Goal: Transaction & Acquisition: Purchase product/service

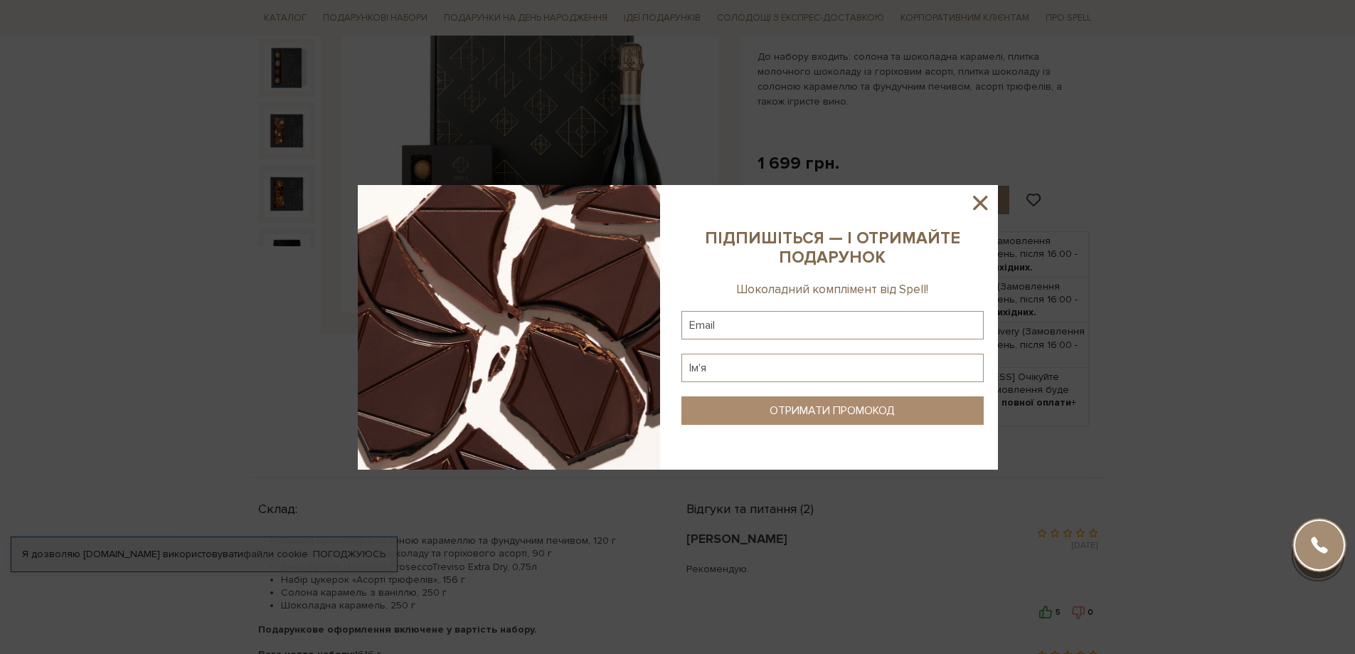
scroll to position [356, 0]
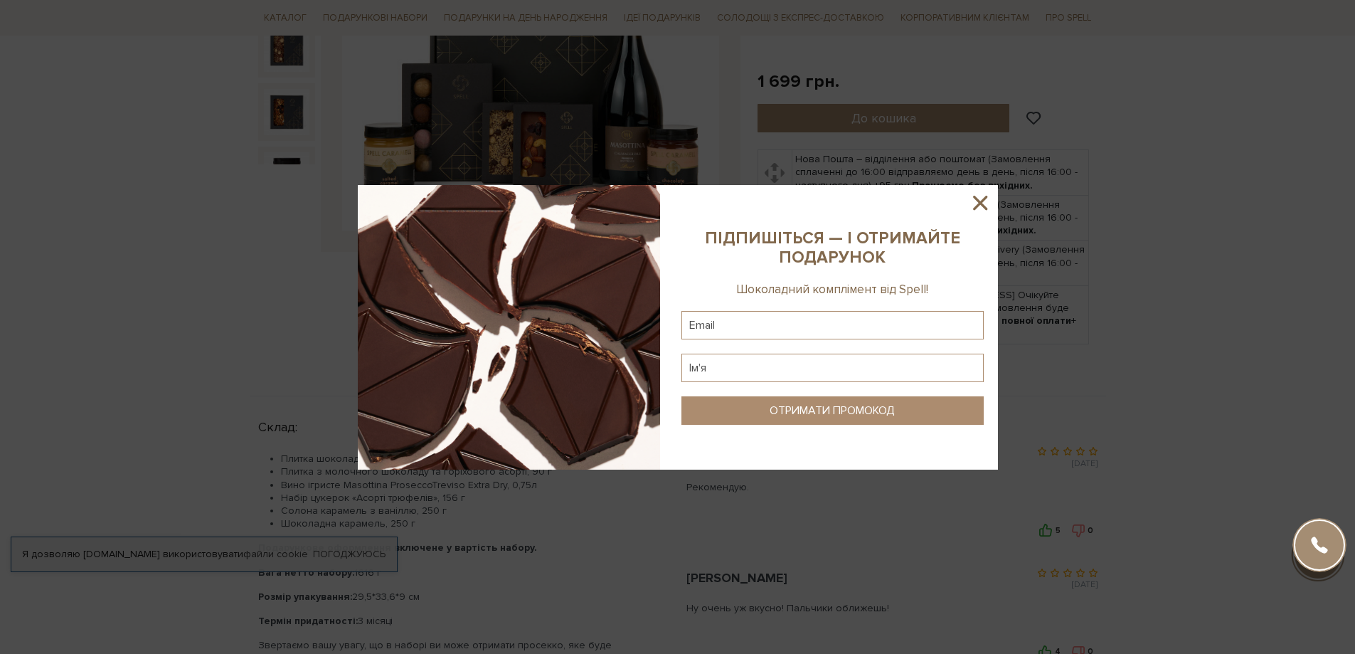
click at [982, 199] on icon at bounding box center [980, 203] width 14 height 14
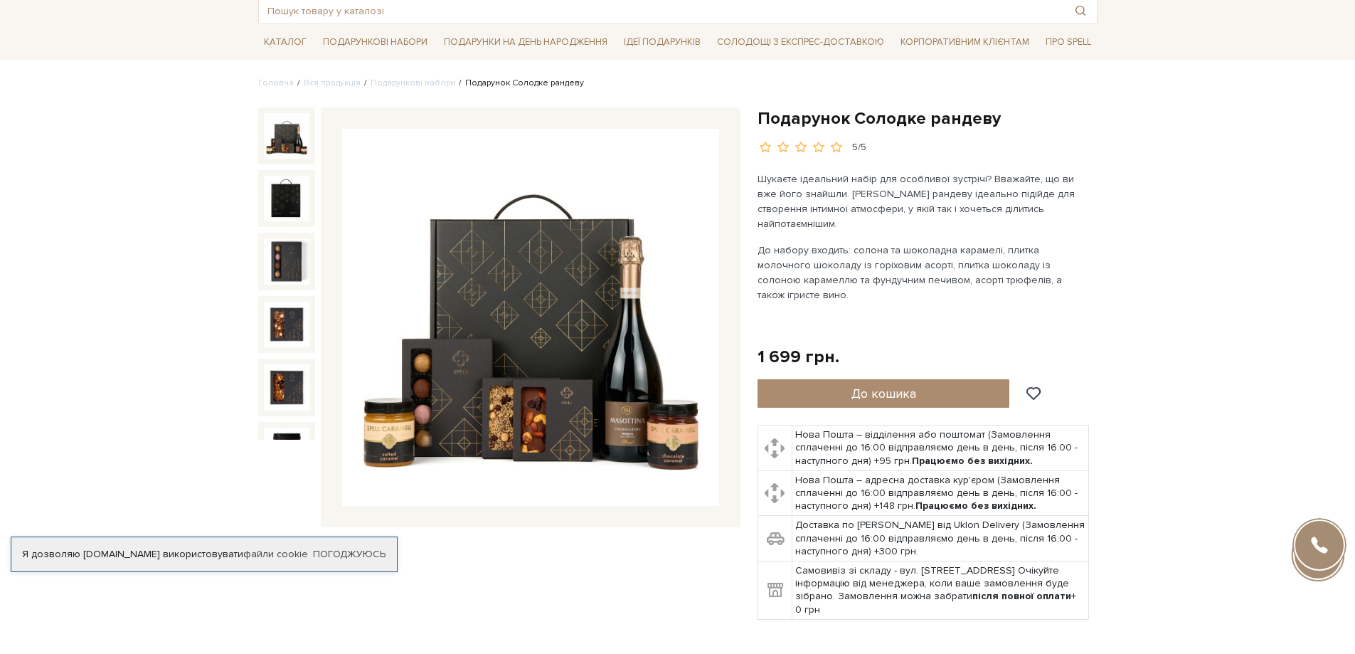
scroll to position [0, 0]
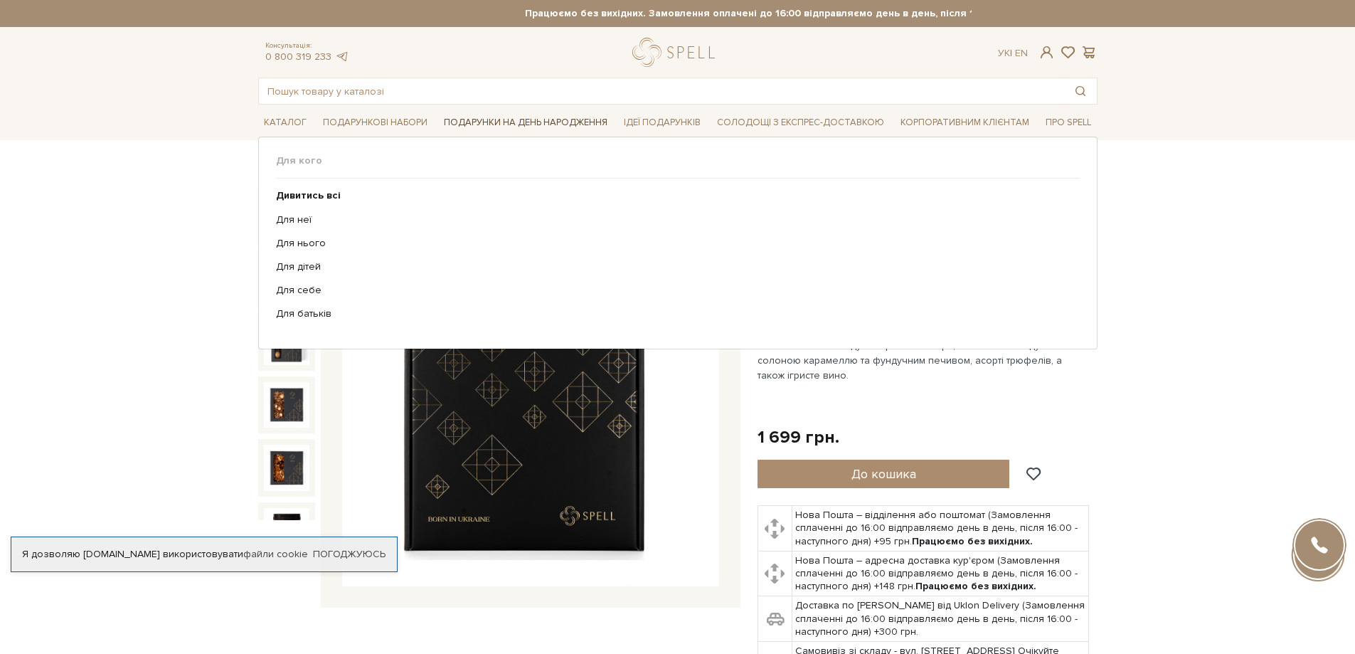
click at [531, 124] on span "Подарунки на День народження" at bounding box center [525, 123] width 175 height 22
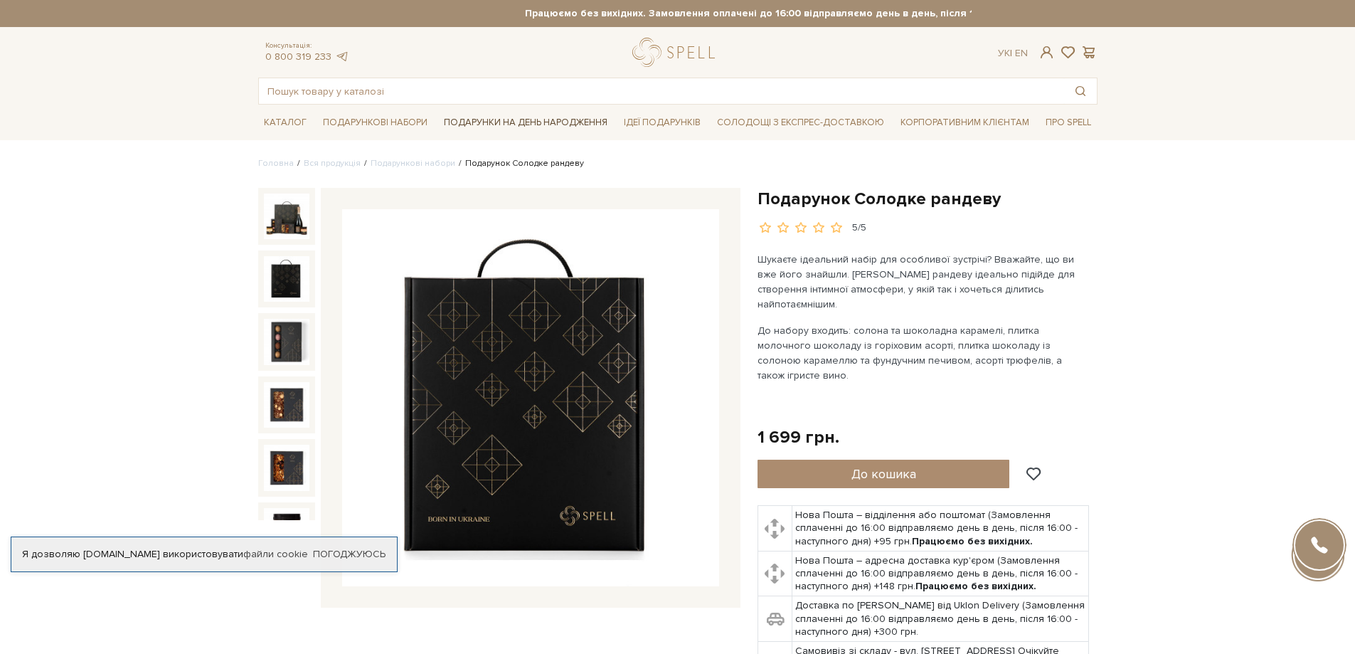
click at [528, 117] on span "Подарунки на День народження" at bounding box center [525, 123] width 175 height 22
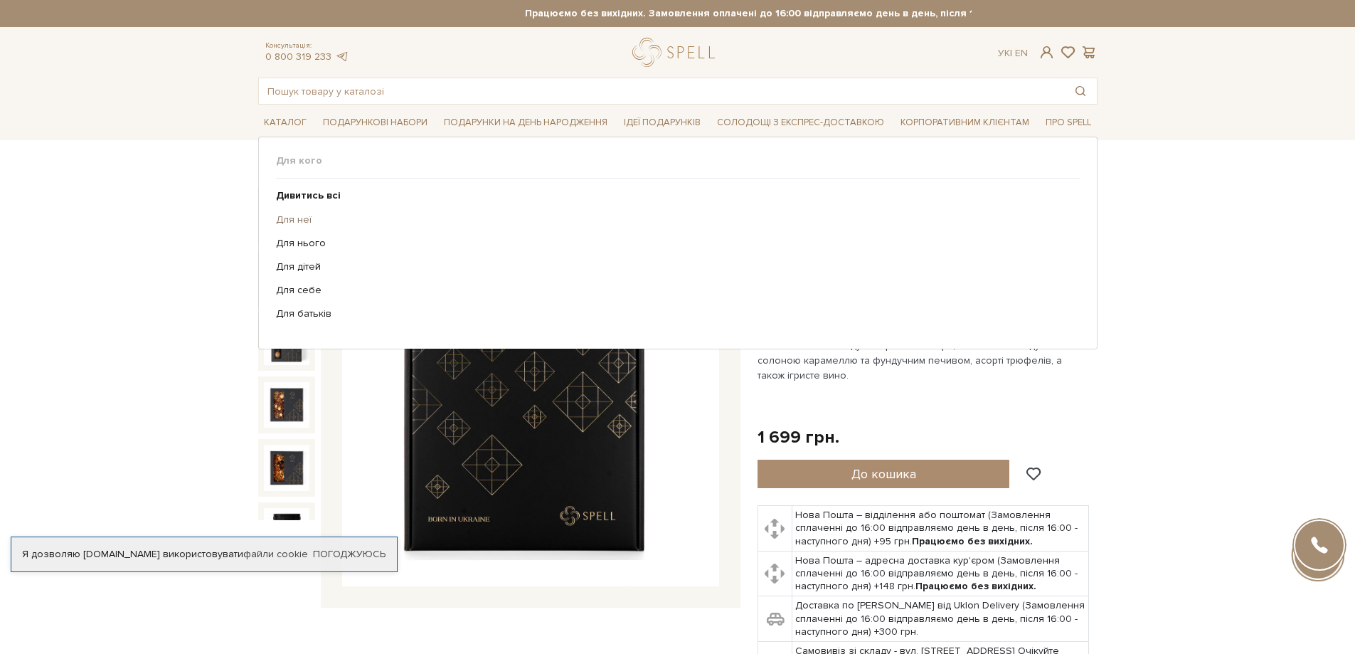
click at [294, 215] on link "Для неї" at bounding box center [672, 219] width 793 height 13
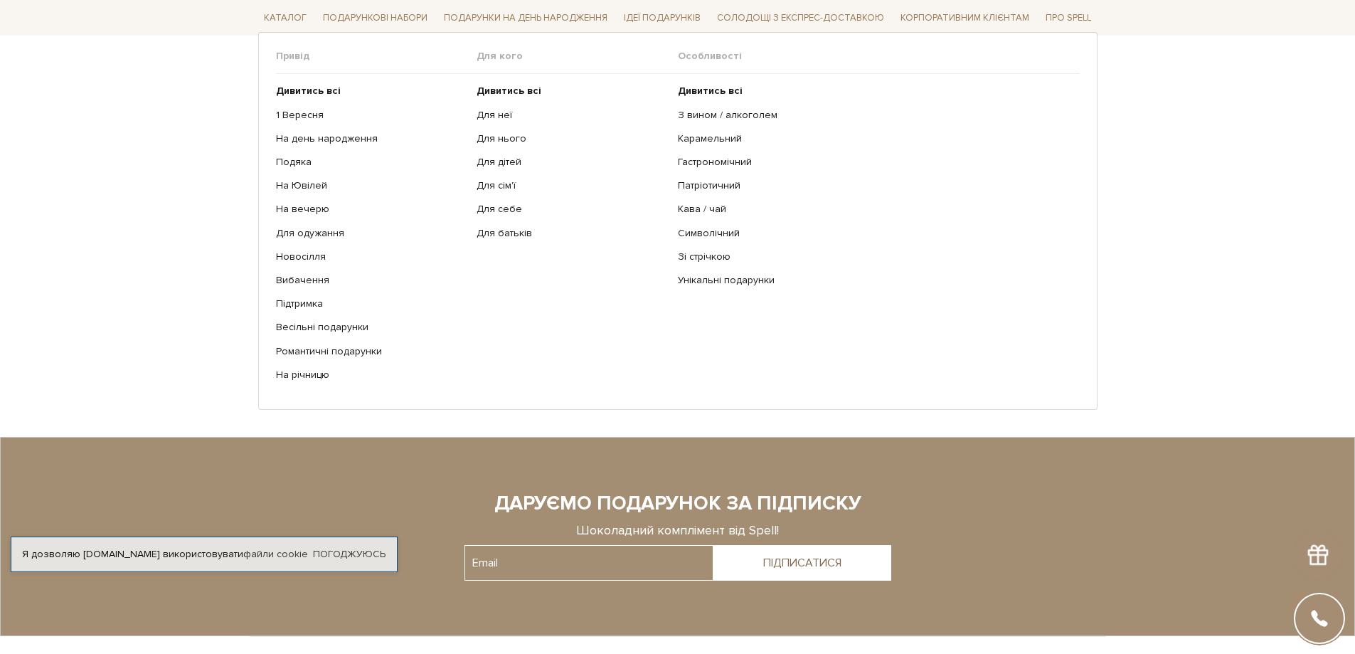
scroll to position [2347, 0]
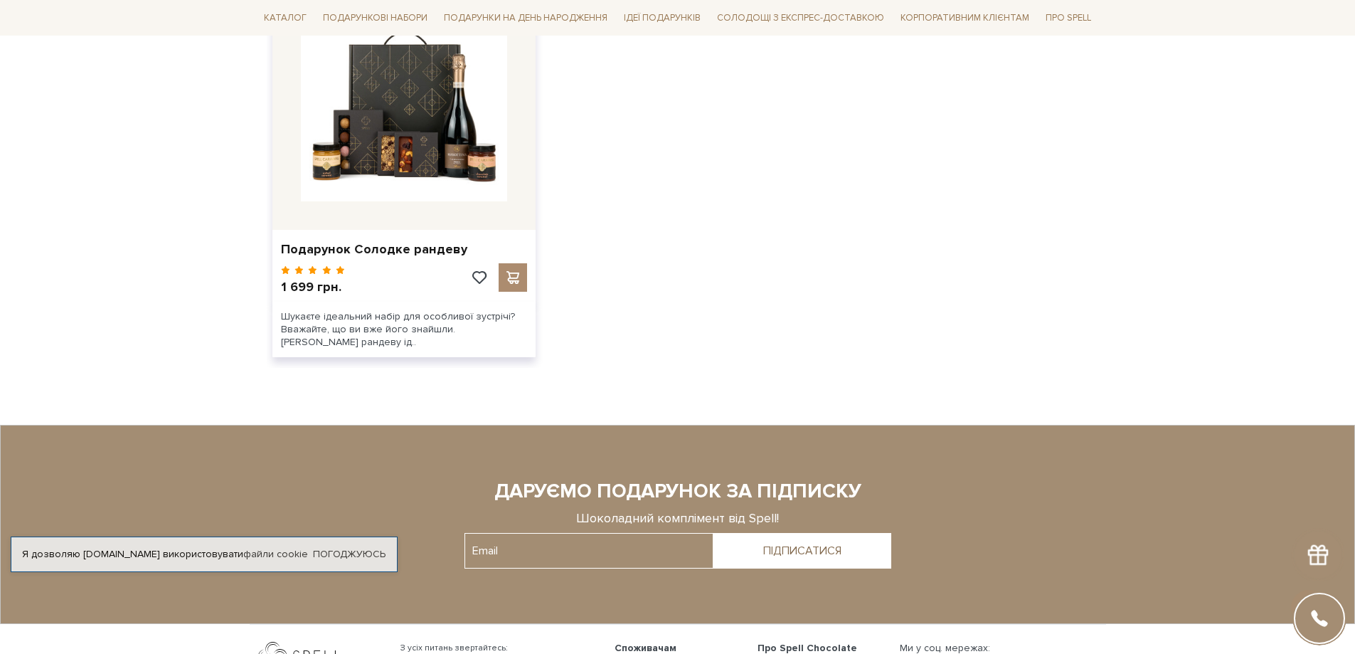
drag, startPoint x: 104, startPoint y: 221, endPoint x: 299, endPoint y: 181, distance: 198.9
